Goal: Information Seeking & Learning: Learn about a topic

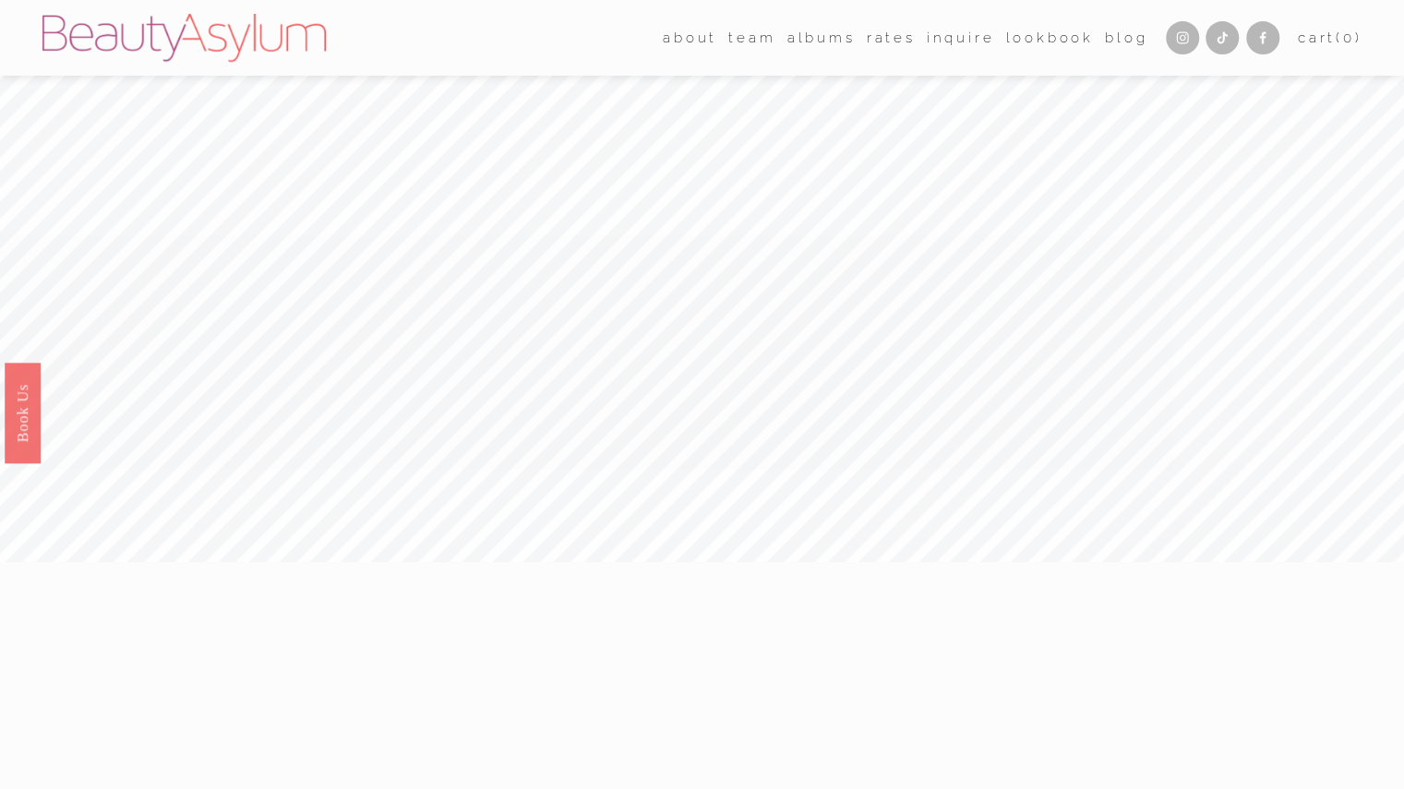
click at [868, 36] on link "Rates" at bounding box center [891, 38] width 49 height 28
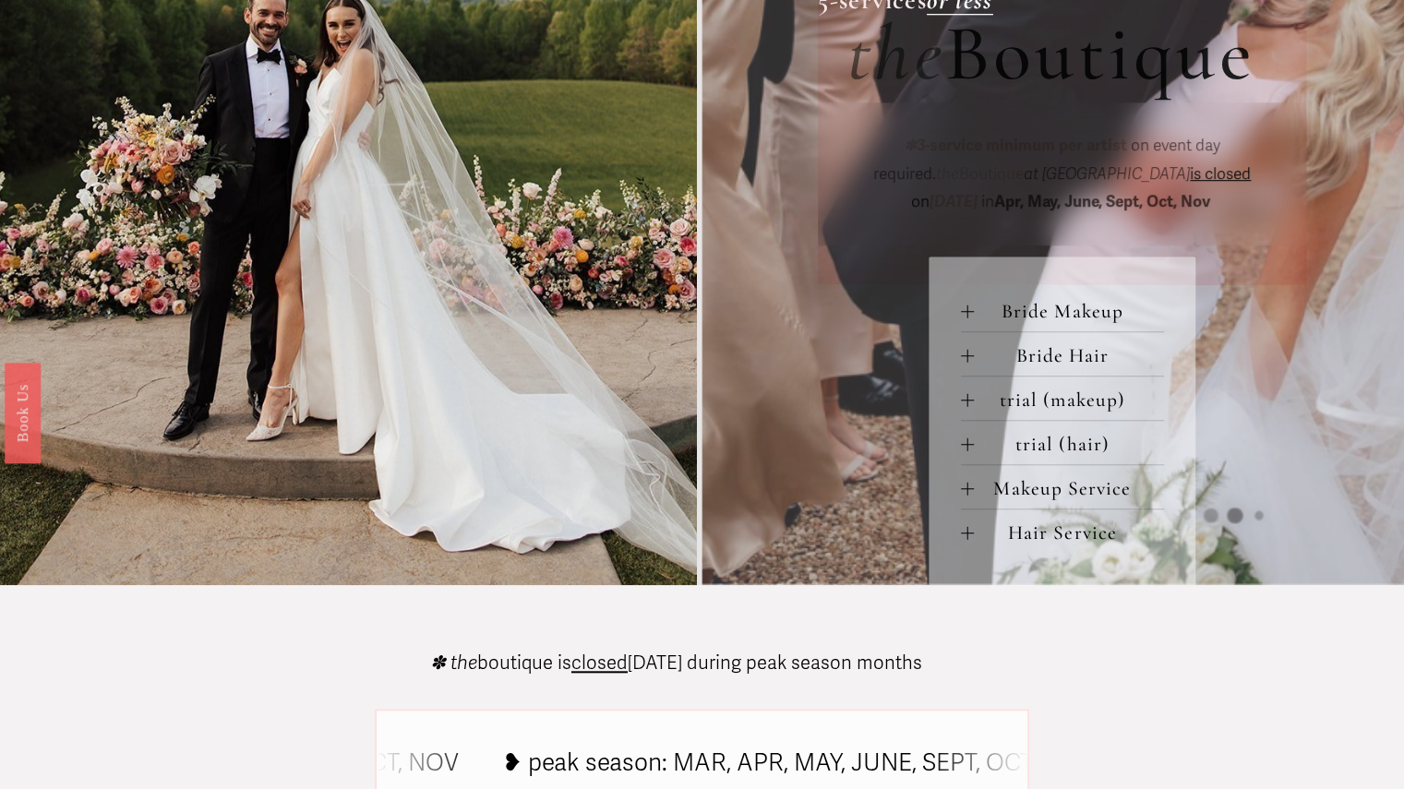
scroll to position [738, 0]
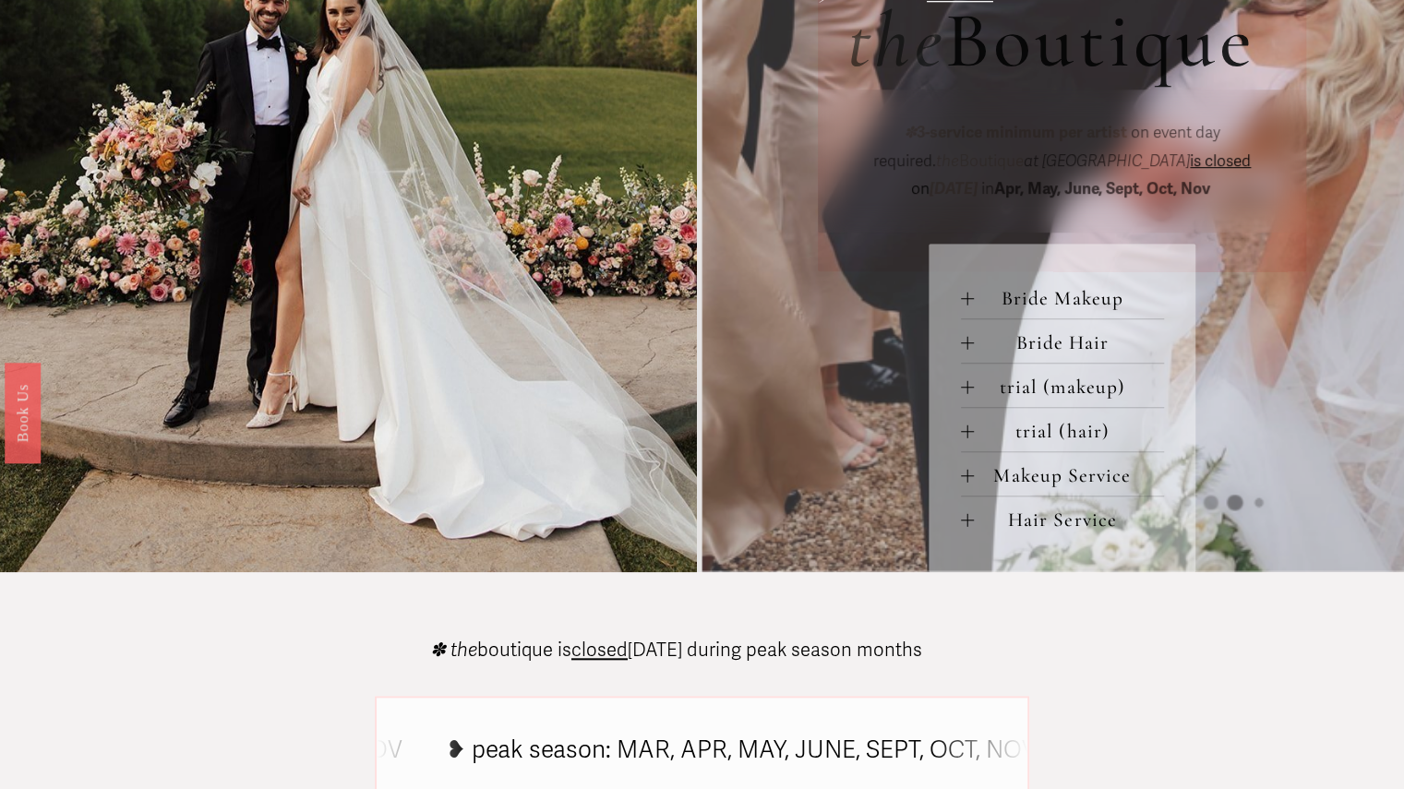
click at [980, 307] on span "Bride Makeup" at bounding box center [1069, 298] width 190 height 24
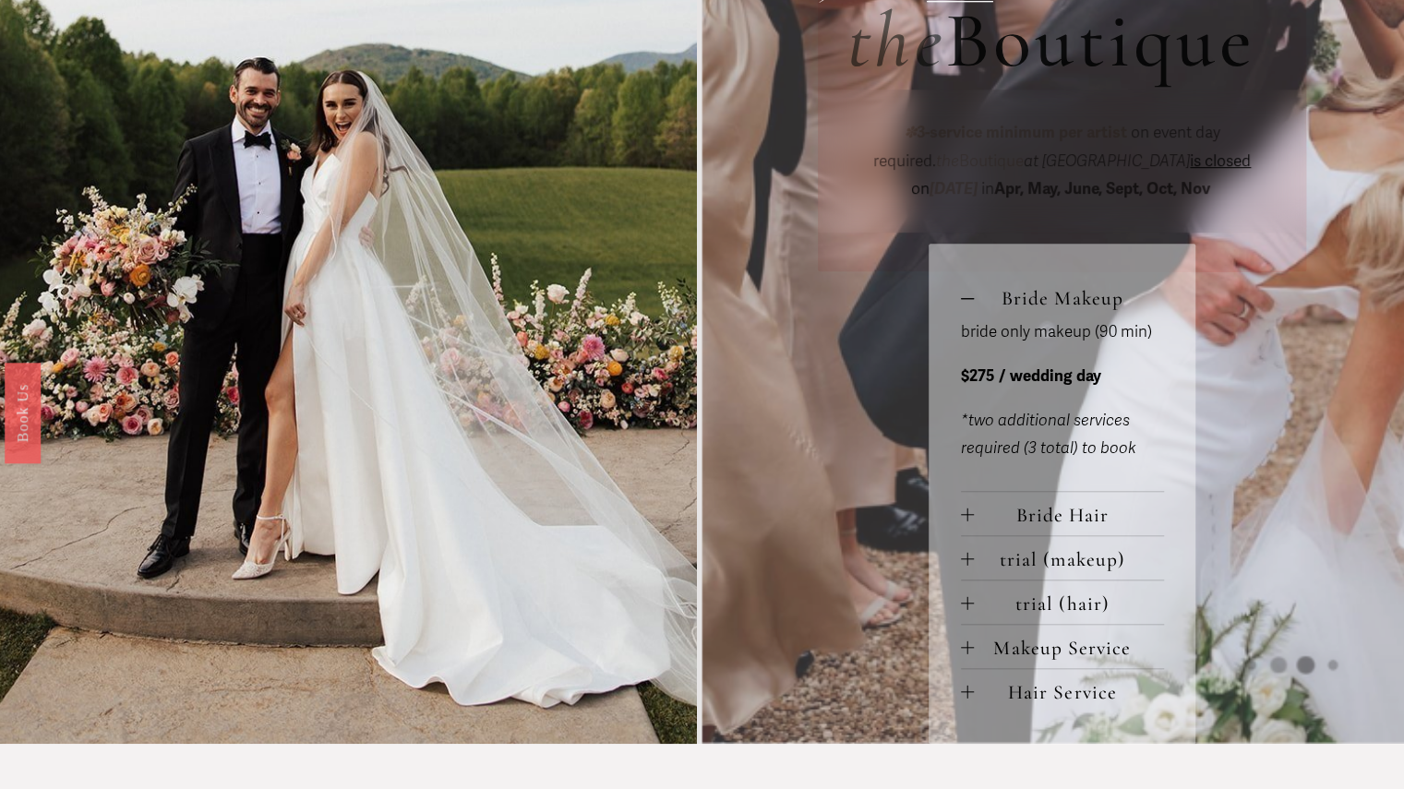
click at [1061, 657] on span "Makeup Service" at bounding box center [1069, 648] width 190 height 24
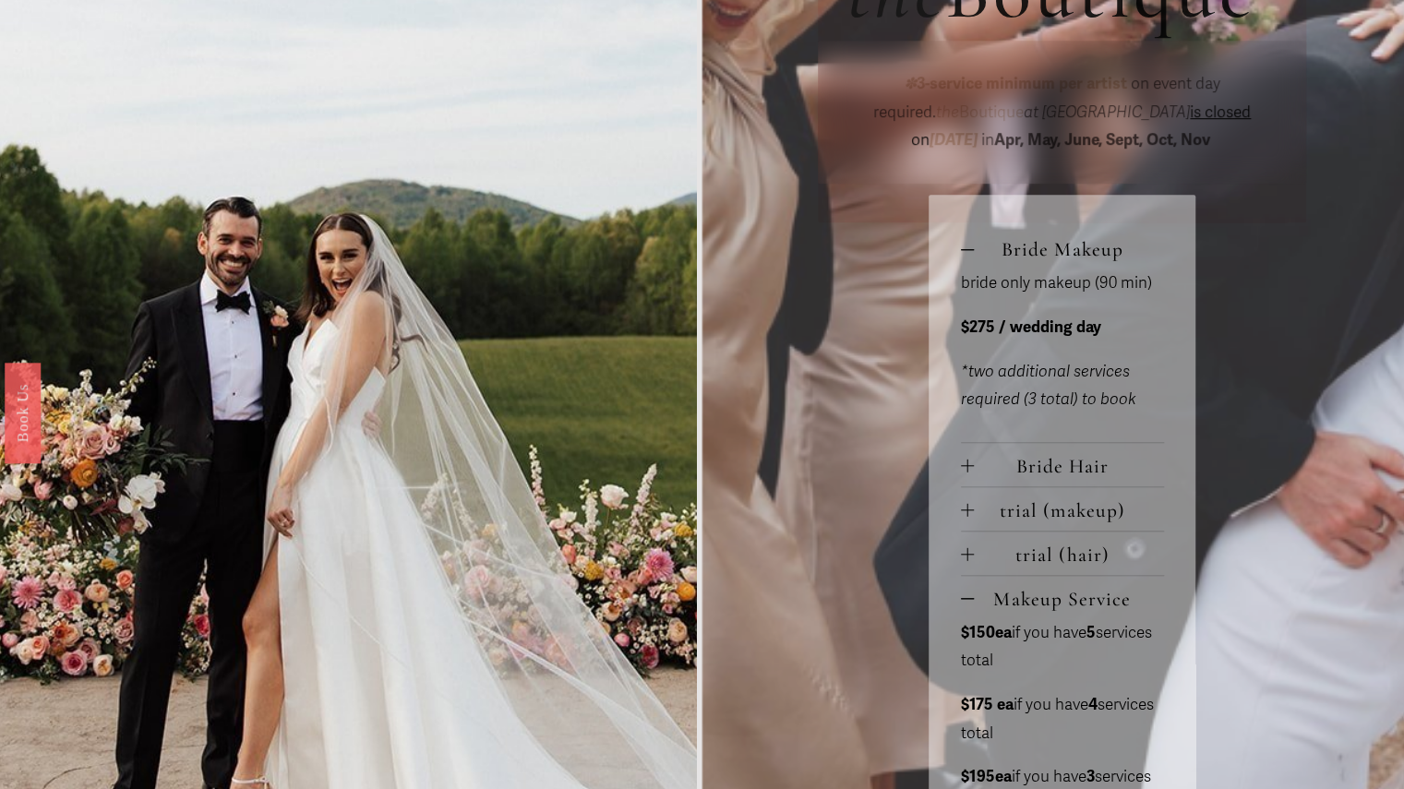
scroll to position [923, 0]
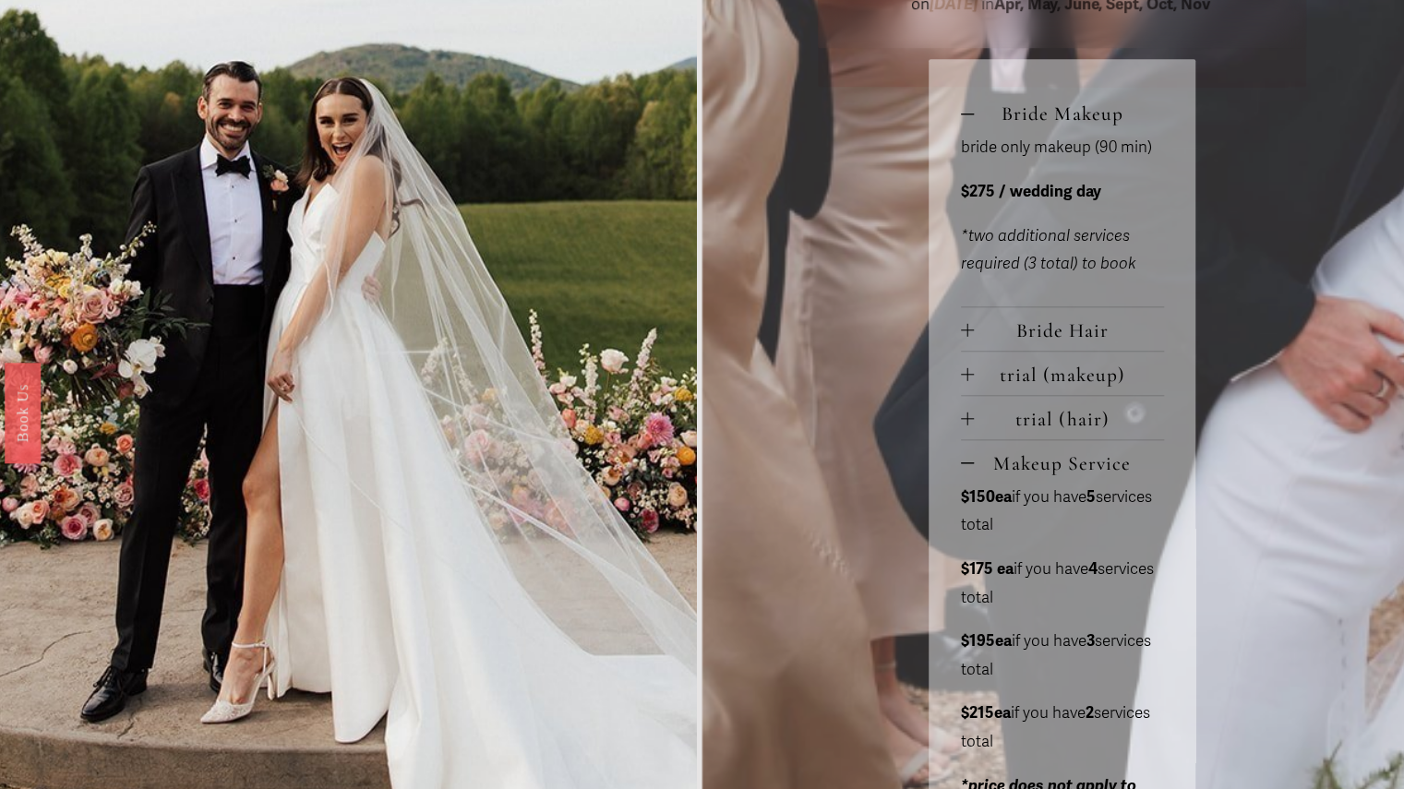
click at [1078, 414] on span "trial (hair)" at bounding box center [1069, 419] width 190 height 24
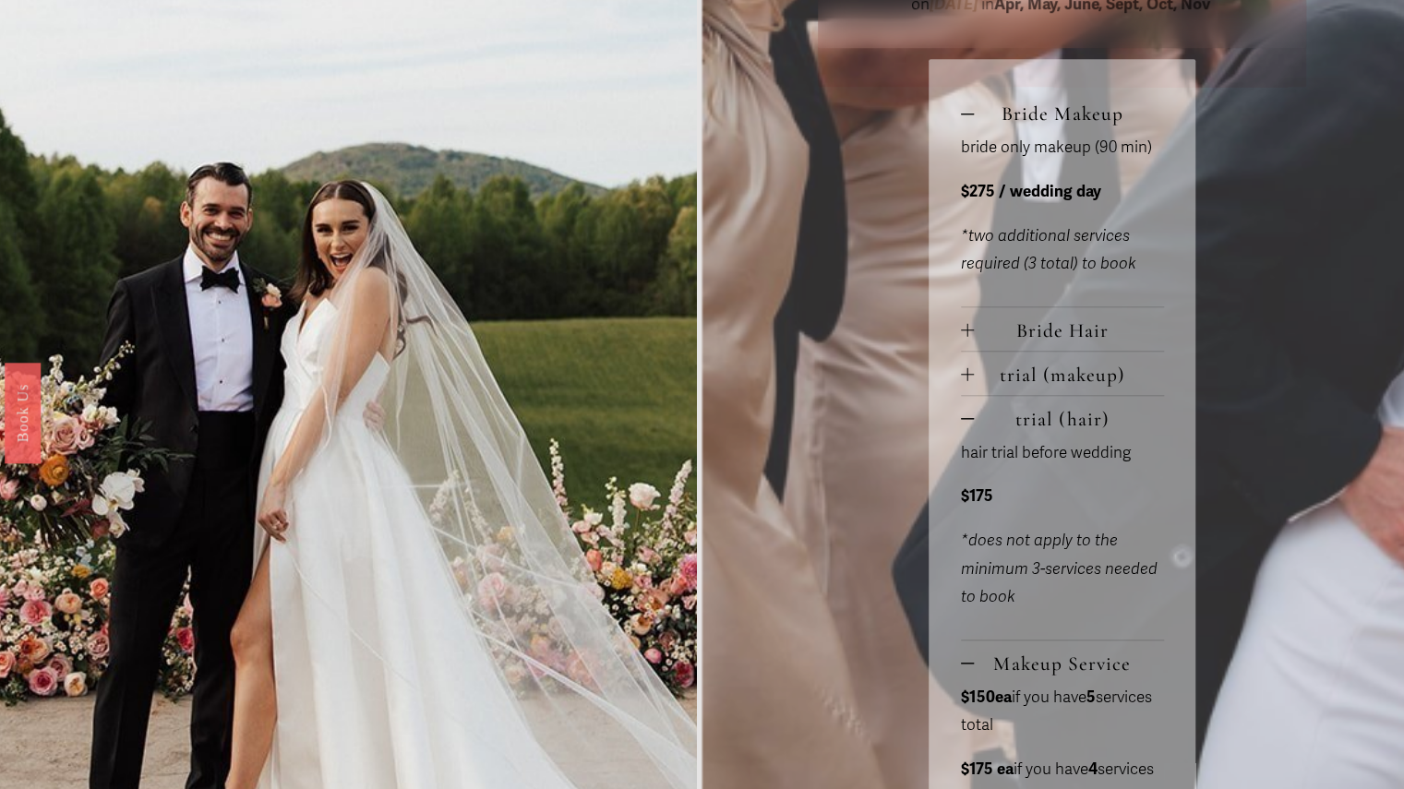
click at [1060, 377] on span "trial (makeup)" at bounding box center [1069, 375] width 190 height 24
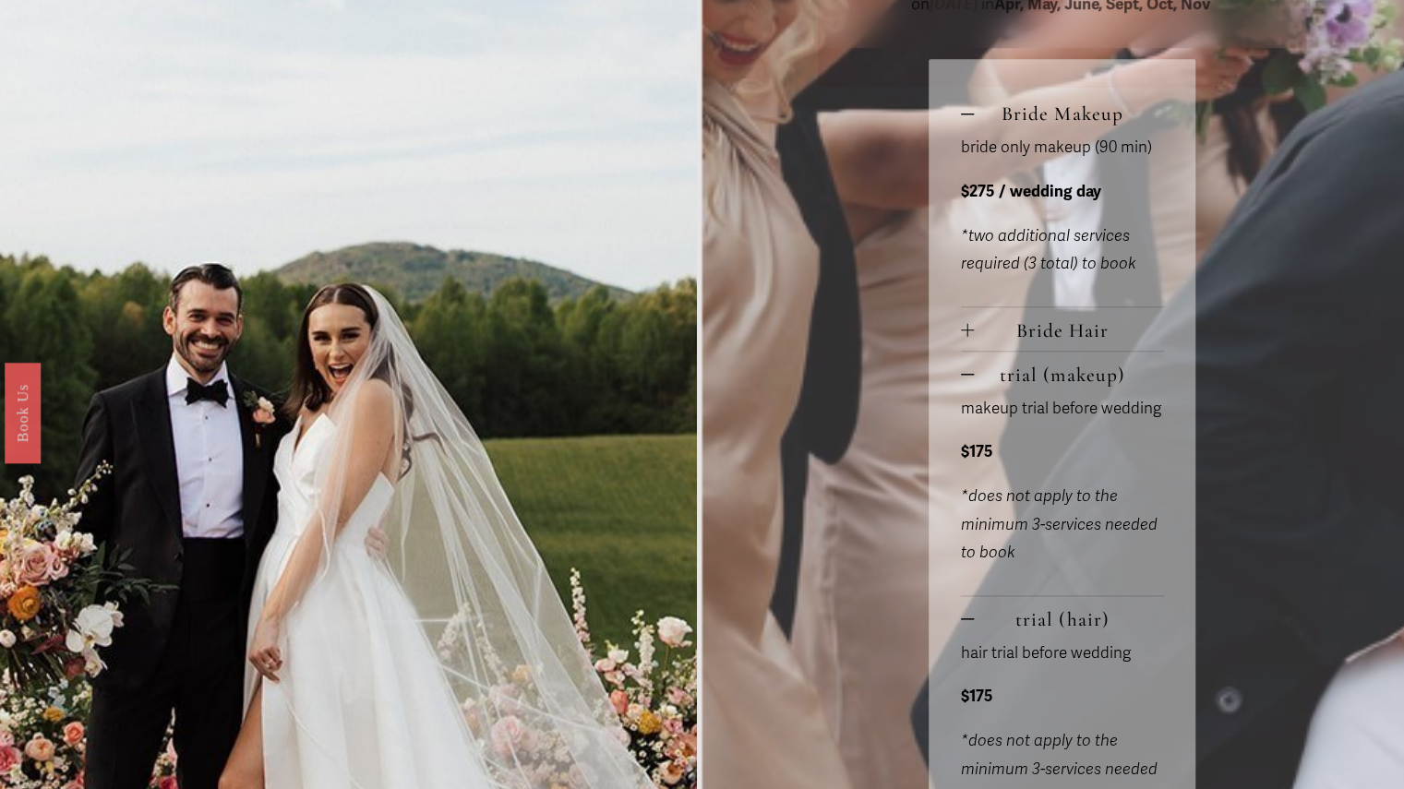
click at [1056, 332] on span "Bride Hair" at bounding box center [1069, 330] width 190 height 24
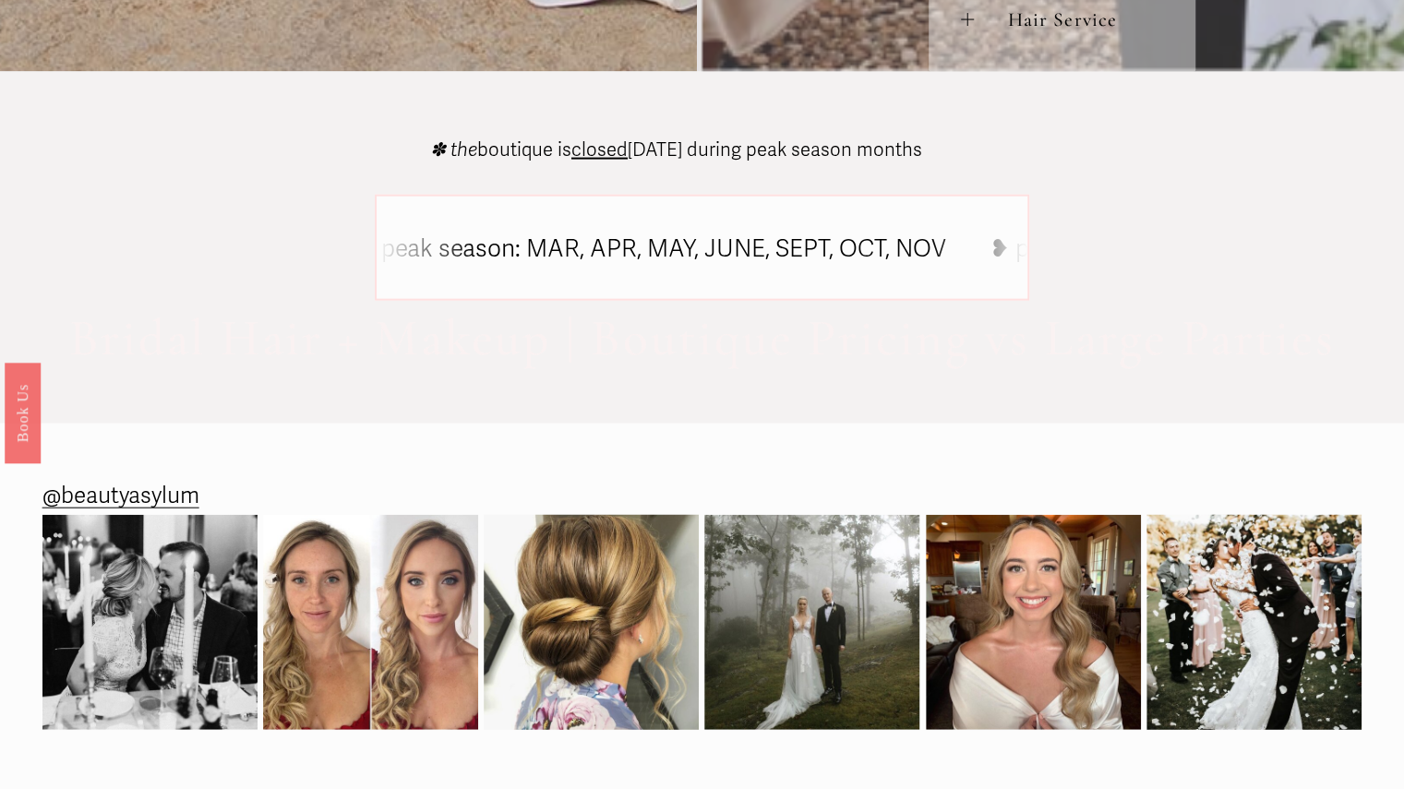
scroll to position [2492, 0]
